Goal: Task Accomplishment & Management: Manage account settings

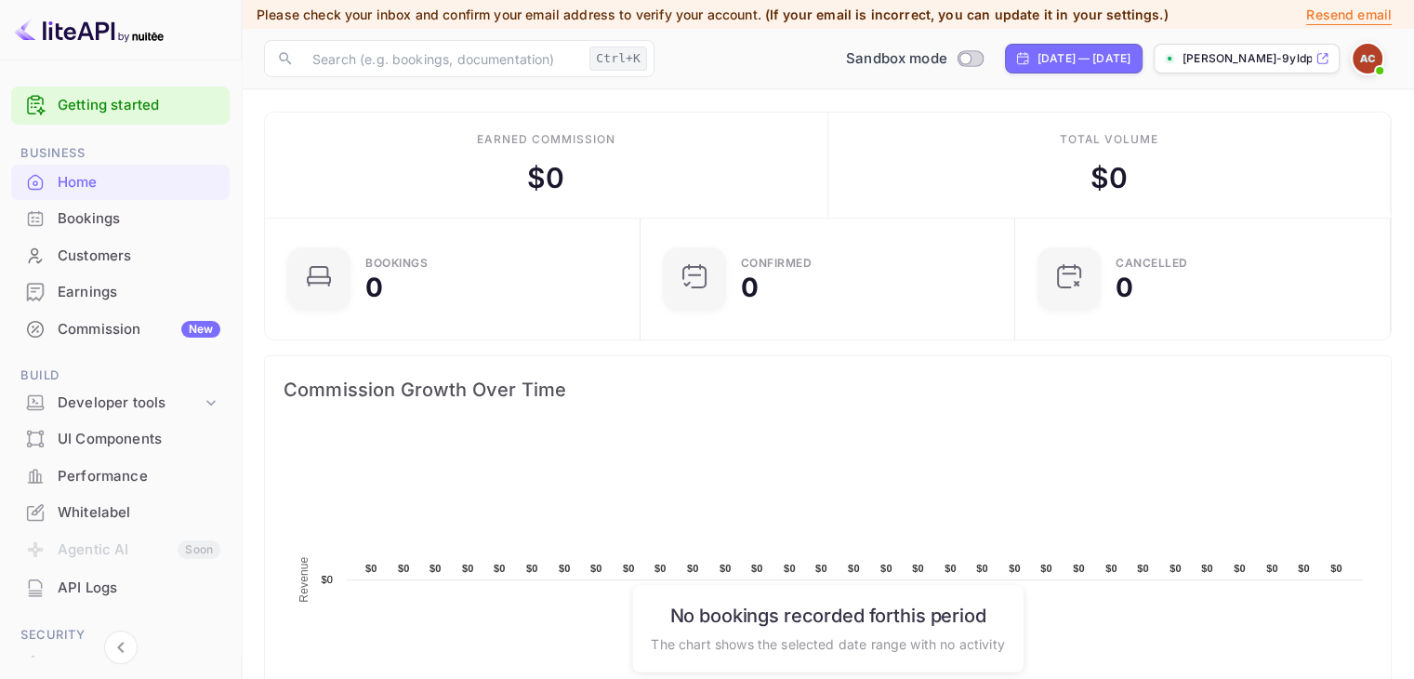
scroll to position [288, 350]
click at [1276, 58] on p "[PERSON_NAME]-9yldp.nuitee...." at bounding box center [1247, 58] width 129 height 17
click at [1370, 59] on img at bounding box center [1368, 59] width 30 height 30
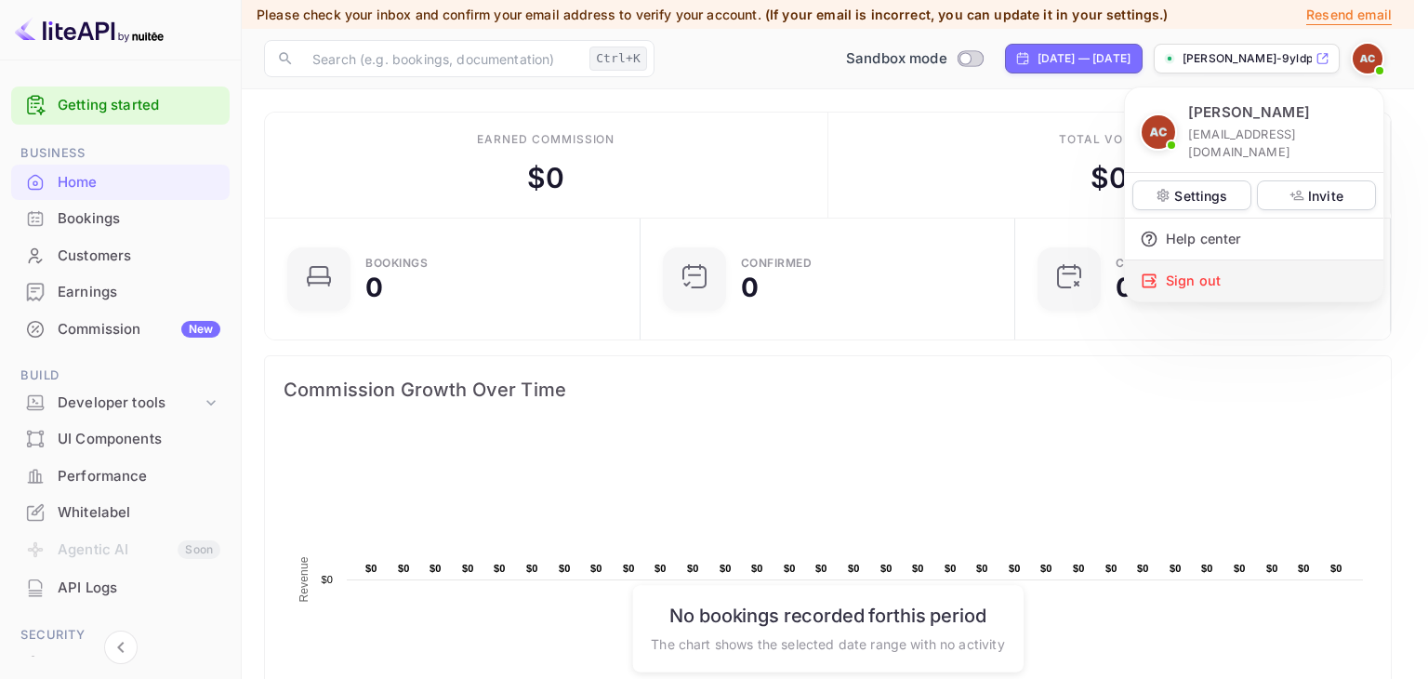
click at [1190, 260] on div "Sign out" at bounding box center [1254, 280] width 259 height 41
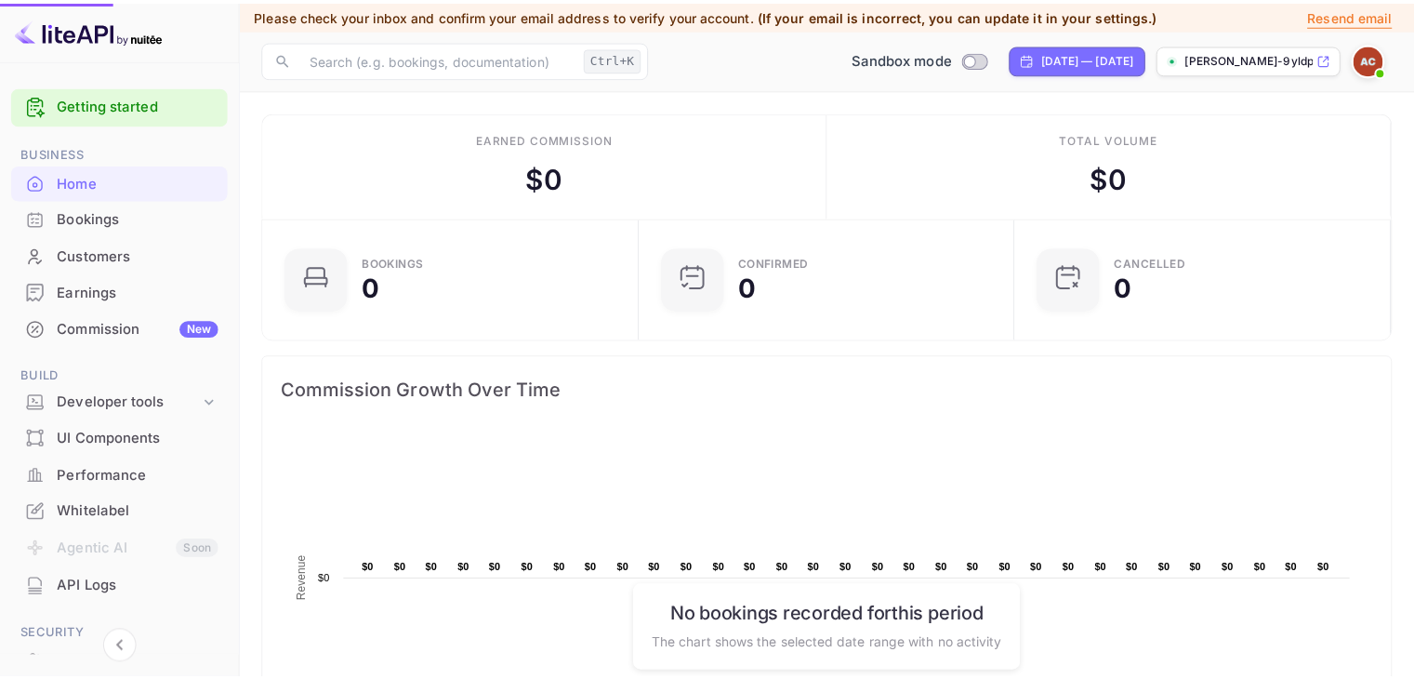
scroll to position [15, 15]
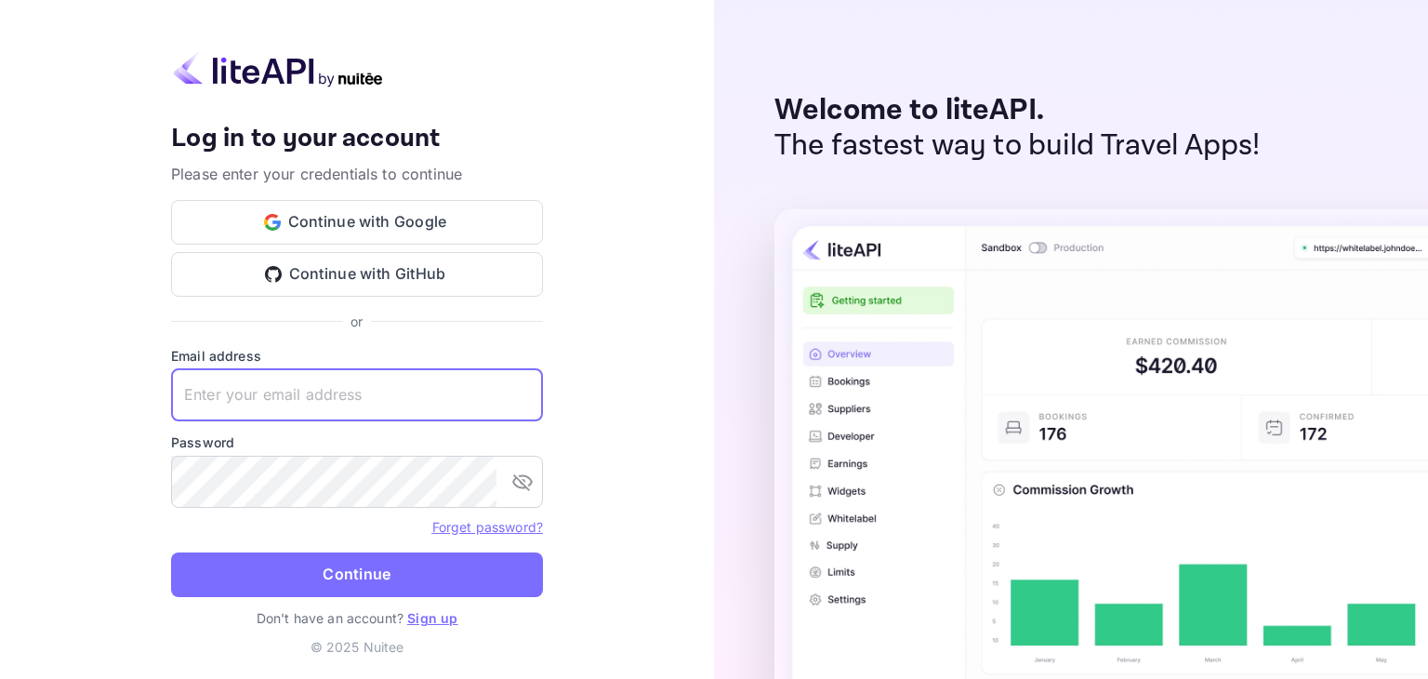
click at [366, 406] on input "text" at bounding box center [357, 395] width 372 height 52
type input "[EMAIL_ADDRESS][DOMAIN_NAME]"
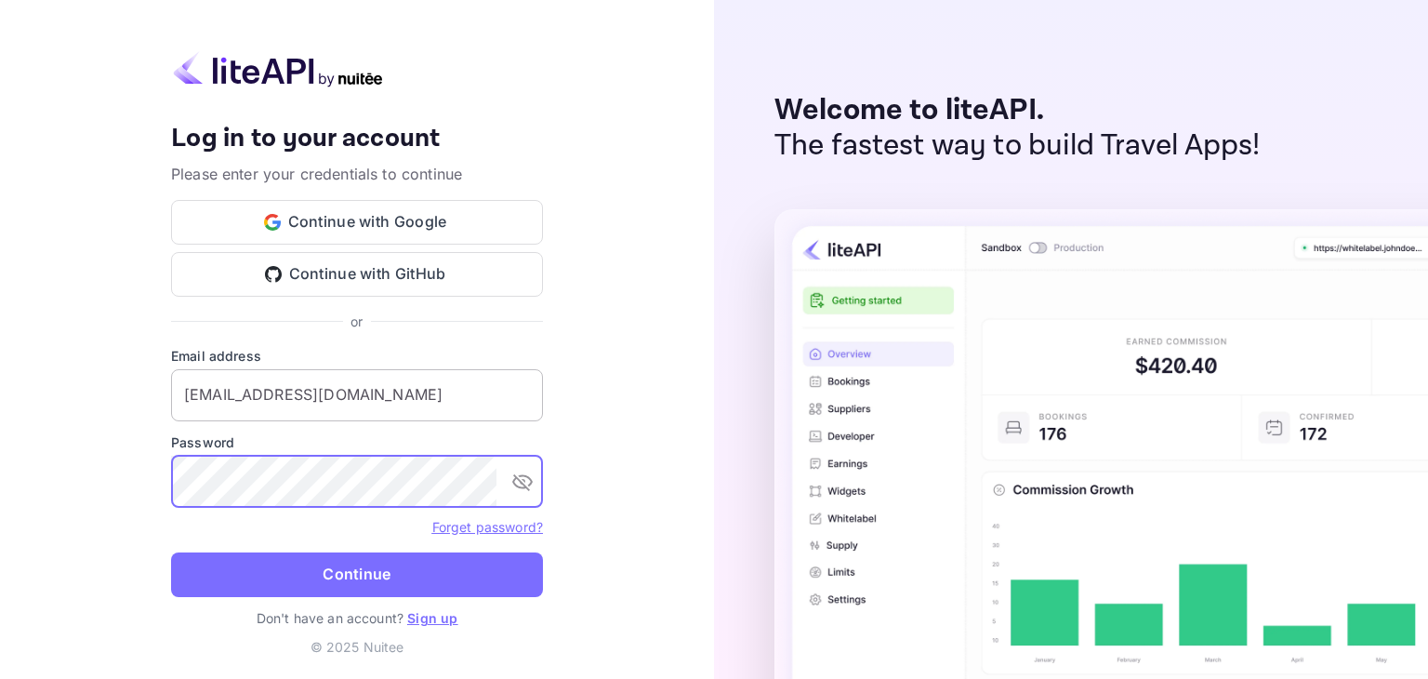
click at [171, 552] on button "Continue" at bounding box center [357, 574] width 372 height 45
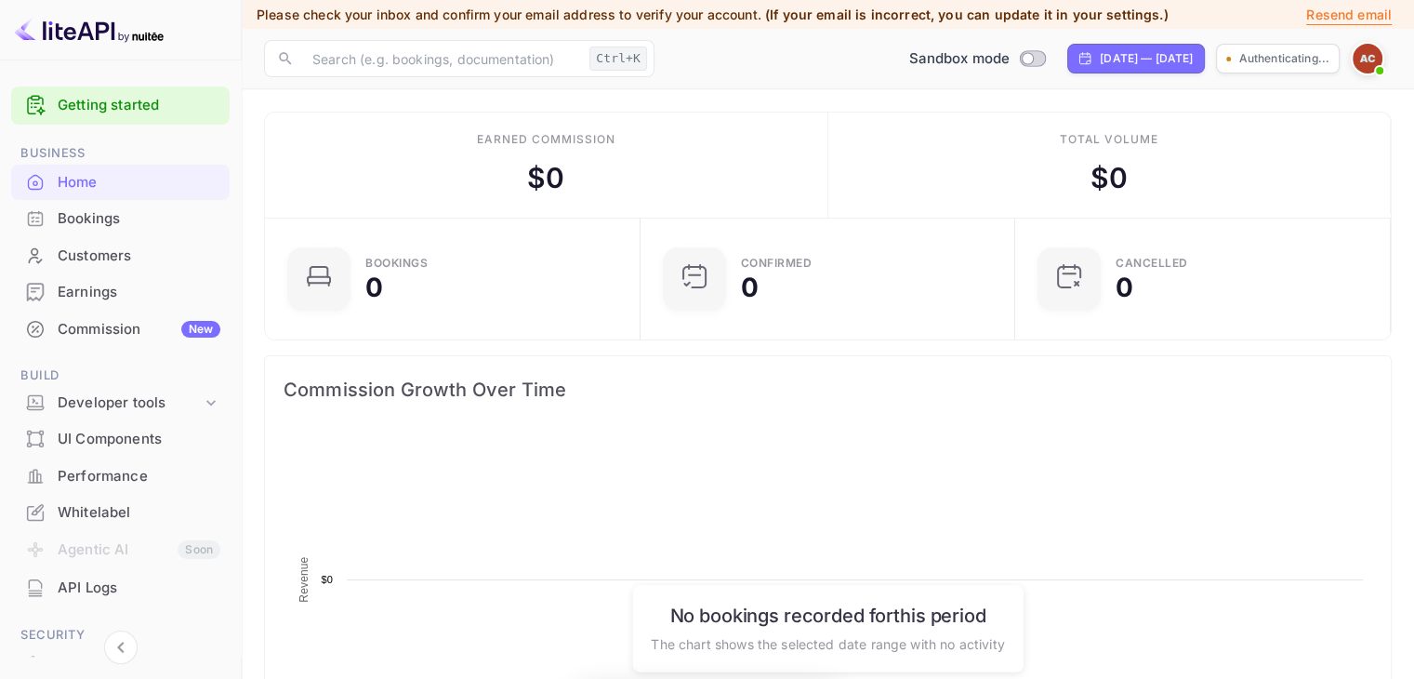
scroll to position [288, 350]
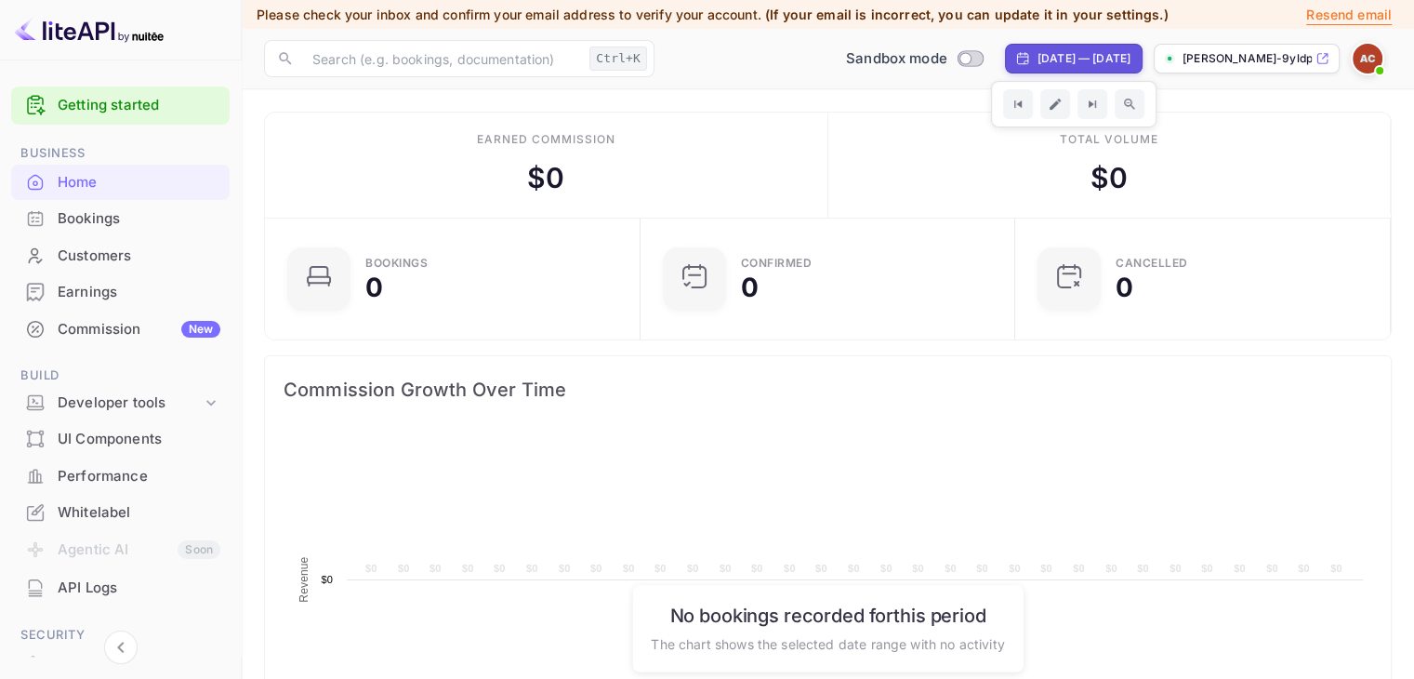
click at [1273, 60] on p "[PERSON_NAME]-9yldp.nuitee...." at bounding box center [1247, 58] width 129 height 17
